Goal: Task Accomplishment & Management: Manage account settings

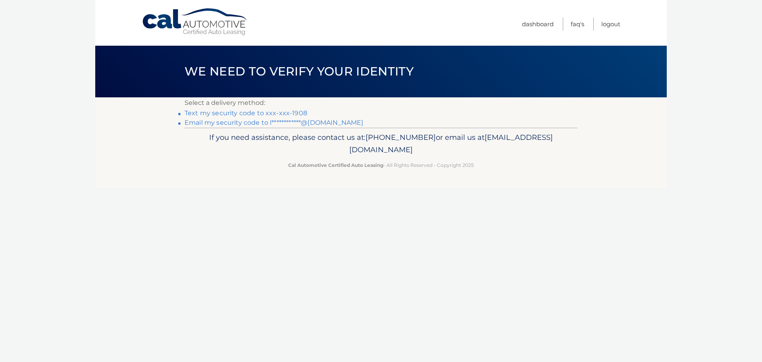
click at [236, 115] on link "Text my security code to xxx-xxx-1908" at bounding box center [246, 113] width 123 height 8
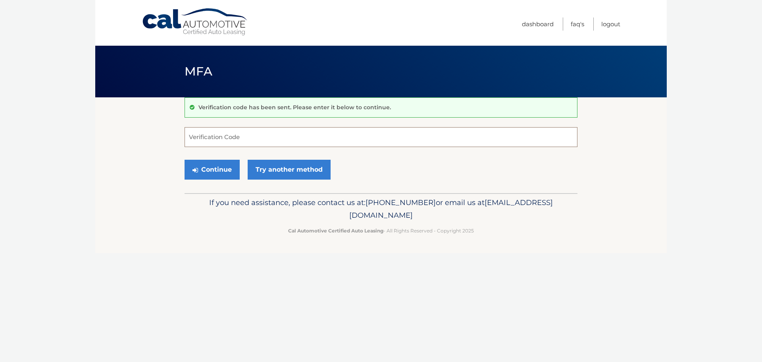
click at [237, 139] on input "Verification Code" at bounding box center [381, 137] width 393 height 20
type input "828049"
click at [210, 169] on button "Continue" at bounding box center [212, 170] width 55 height 20
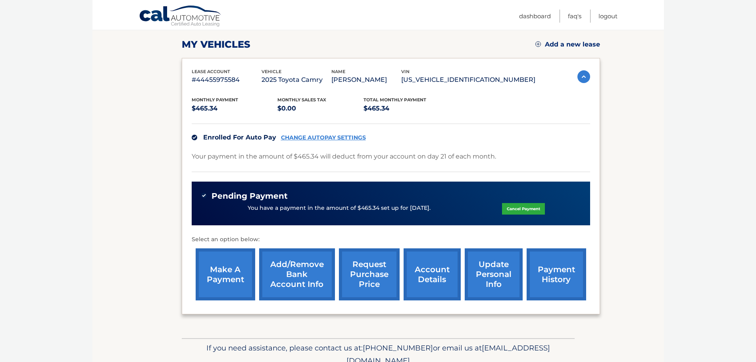
scroll to position [119, 0]
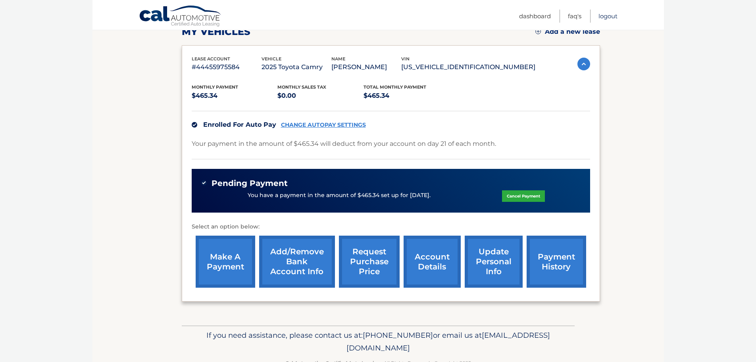
click at [603, 14] on link "Logout" at bounding box center [608, 16] width 19 height 13
